Goal: Task Accomplishment & Management: Use online tool/utility

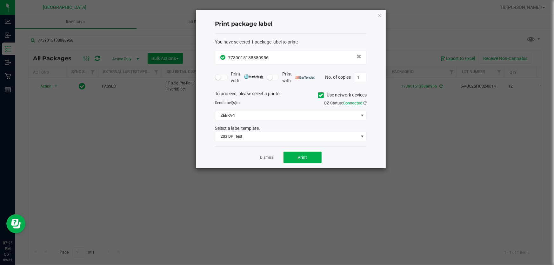
drag, startPoint x: 379, startPoint y: 15, endPoint x: 127, endPoint y: 33, distance: 252.9
click at [379, 14] on icon "button" at bounding box center [380, 15] width 4 height 8
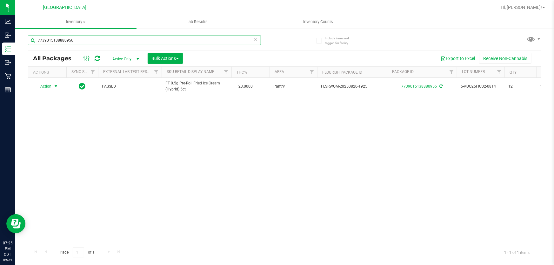
click at [90, 42] on input "7739015138880956" at bounding box center [144, 41] width 233 height 10
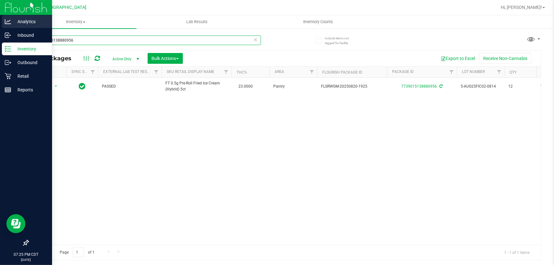
drag, startPoint x: 88, startPoint y: 42, endPoint x: 0, endPoint y: 19, distance: 90.9
click at [0, 24] on div "Analytics Inbound Inventory Outbound Retail Reports 07:25 PM CDT [DATE] 09/24 […" at bounding box center [277, 132] width 554 height 265
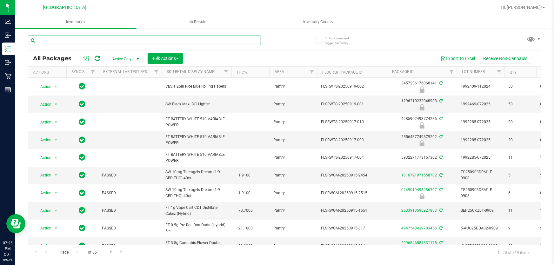
drag, startPoint x: 0, startPoint y: -35, endPoint x: 197, endPoint y: 37, distance: 209.5
click at [198, 39] on input "text" at bounding box center [144, 41] width 233 height 10
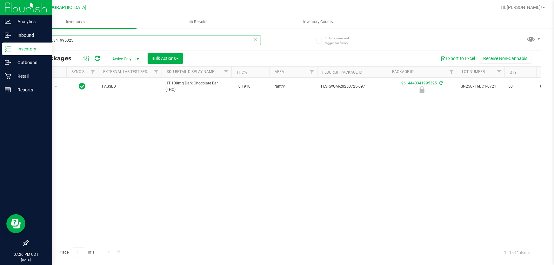
type input "2614440341995325"
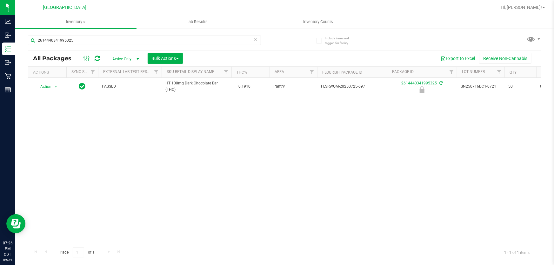
drag, startPoint x: 0, startPoint y: 3, endPoint x: 180, endPoint y: 177, distance: 250.7
click at [186, 177] on div "Action Action Edit attributes Global inventory Locate package Package audit log…" at bounding box center [284, 161] width 513 height 167
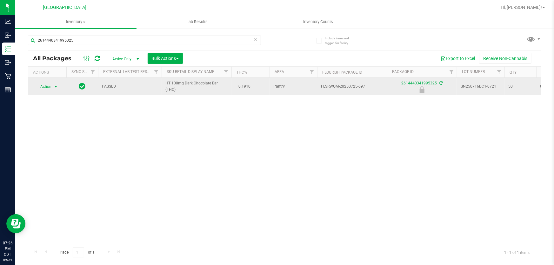
click at [47, 86] on span "Action" at bounding box center [43, 86] width 17 height 9
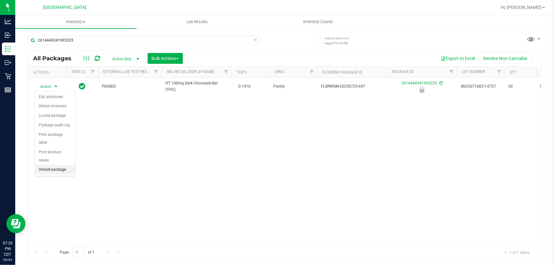
click at [51, 165] on li "Unlock package" at bounding box center [55, 170] width 40 height 10
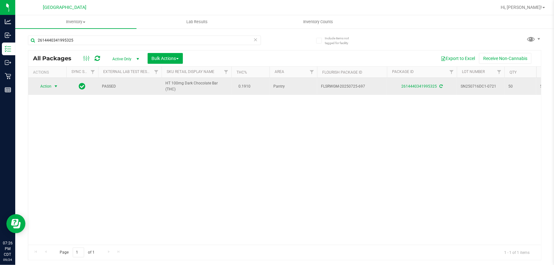
click at [46, 84] on span "Action" at bounding box center [43, 86] width 17 height 9
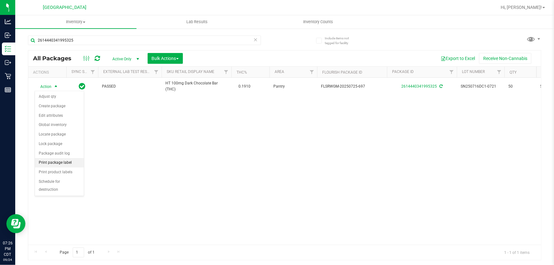
drag, startPoint x: 56, startPoint y: 164, endPoint x: 63, endPoint y: 161, distance: 7.4
click at [56, 164] on li "Print package label" at bounding box center [59, 163] width 49 height 10
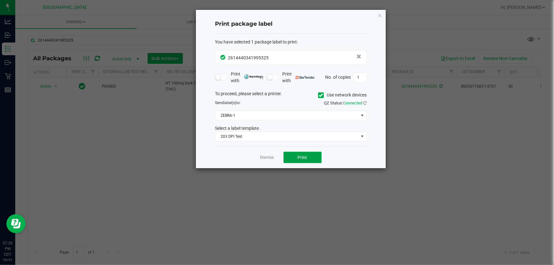
click at [304, 159] on span "Print" at bounding box center [303, 157] width 10 height 5
click at [381, 14] on icon "button" at bounding box center [380, 15] width 4 height 8
